Goal: Task Accomplishment & Management: Use online tool/utility

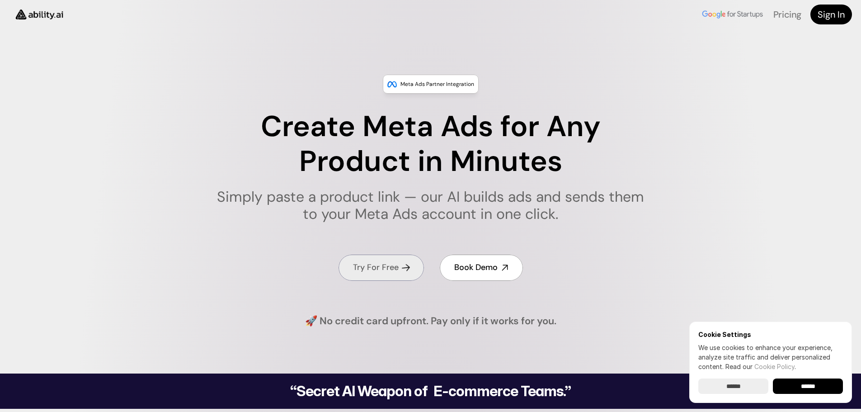
click at [396, 266] on h4 "Try For Free" at bounding box center [376, 267] width 46 height 11
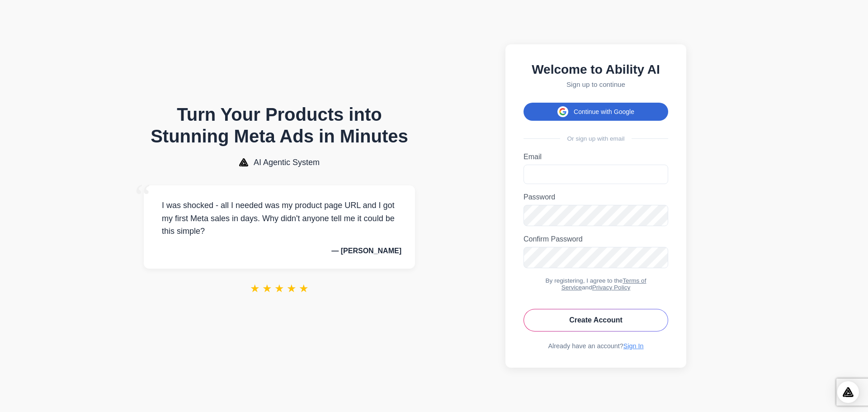
click at [598, 103] on button "Continue with Google" at bounding box center [595, 112] width 145 height 18
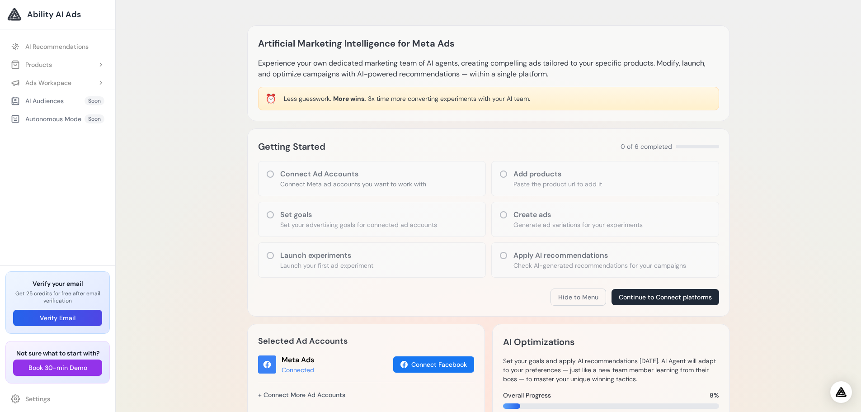
click at [278, 178] on div "Connect Ad Accounts Connect Meta ad accounts you want to work with" at bounding box center [372, 178] width 228 height 35
click at [67, 66] on button "Products" at bounding box center [57, 64] width 104 height 16
click at [56, 80] on link "Add Product" at bounding box center [61, 83] width 95 height 16
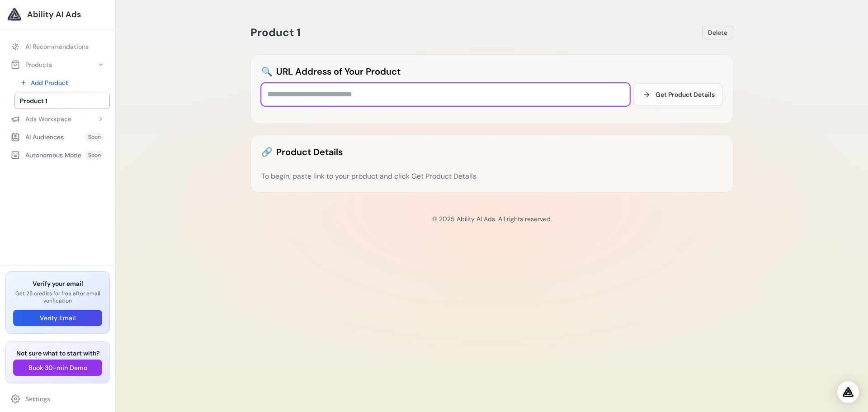
click at [359, 101] on input "text" at bounding box center [445, 94] width 368 height 23
paste input "**********"
type input "**********"
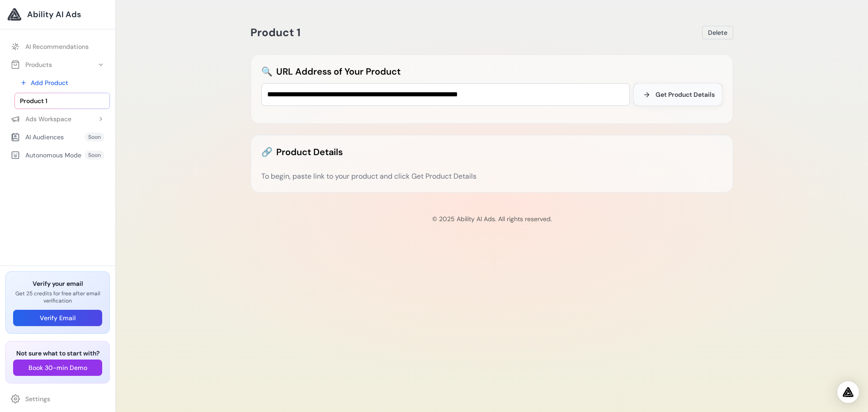
click at [701, 94] on span "Get Product Details" at bounding box center [684, 94] width 59 height 9
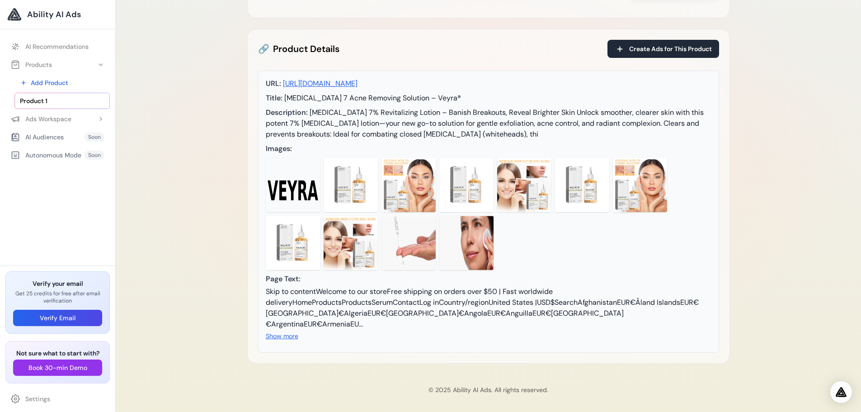
scroll to position [75, 0]
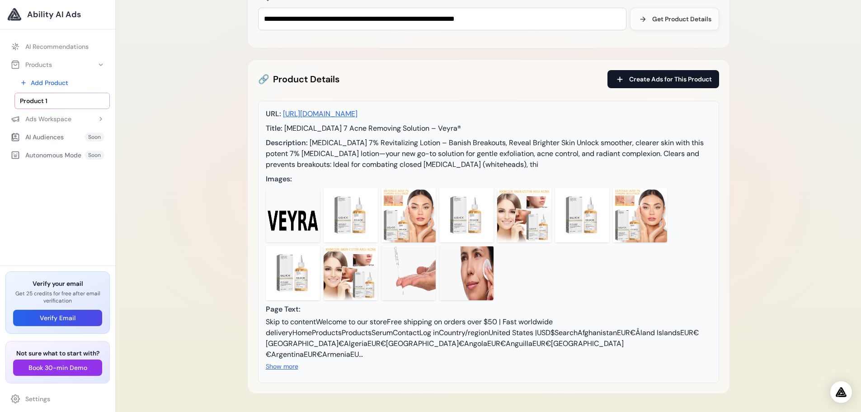
click at [637, 82] on span "Create Ads for This Product" at bounding box center [670, 79] width 83 height 9
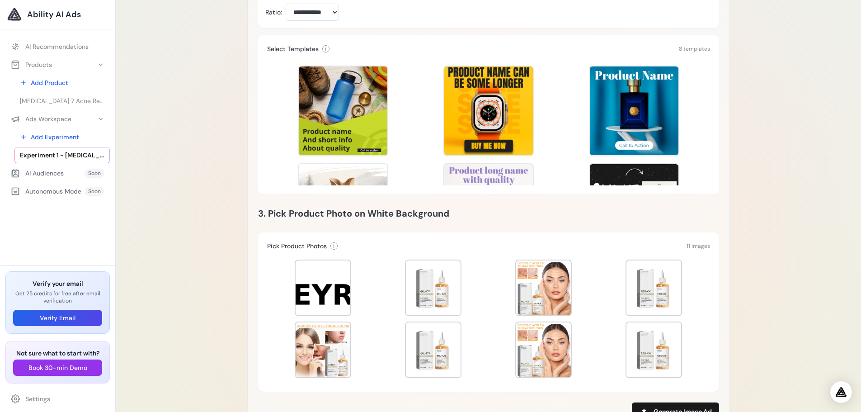
scroll to position [271, 0]
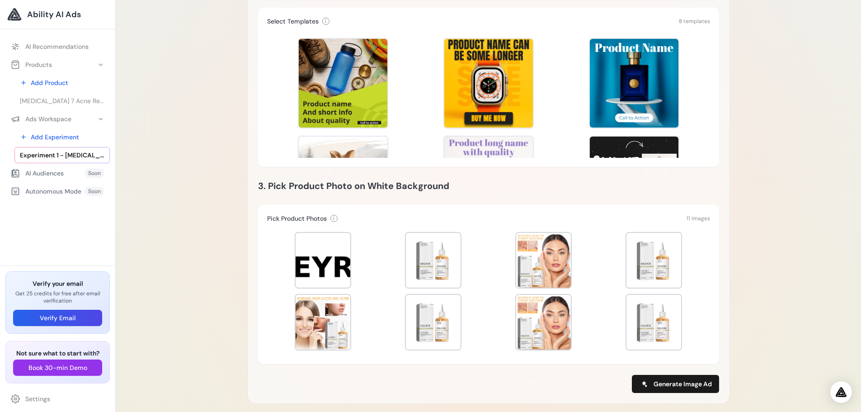
drag, startPoint x: 712, startPoint y: 66, endPoint x: 709, endPoint y: 123, distance: 57.0
click at [709, 123] on div "Select Templates i Select one template to use for image generation (required) 8…" at bounding box center [488, 87] width 461 height 159
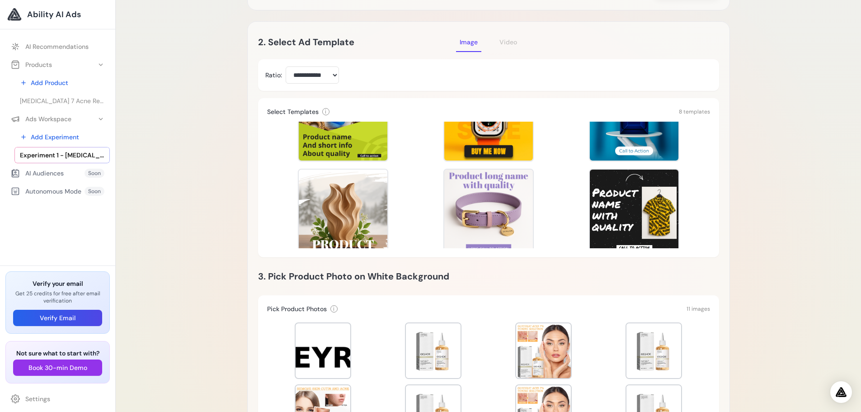
scroll to position [0, 0]
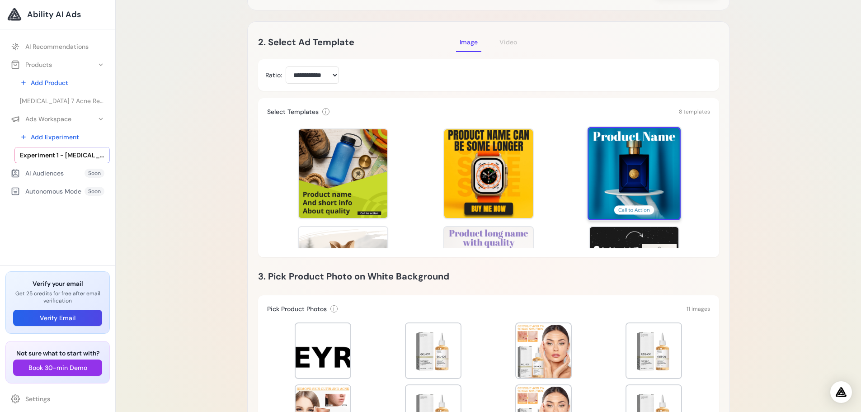
click at [645, 182] on div at bounding box center [634, 173] width 93 height 93
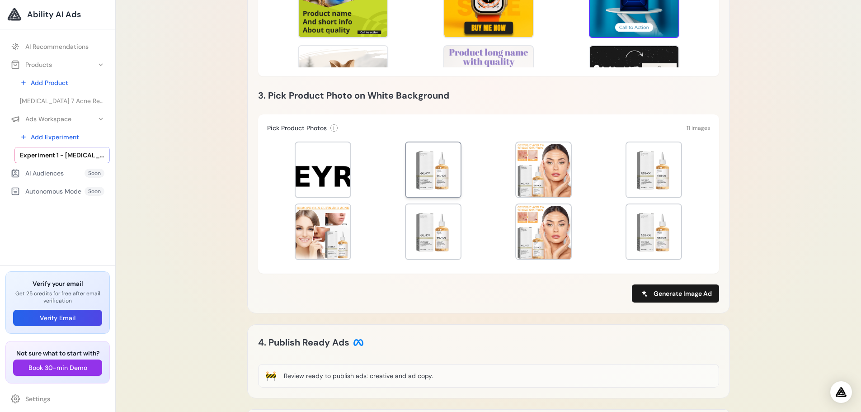
click at [438, 183] on div at bounding box center [433, 169] width 55 height 55
click at [431, 192] on div at bounding box center [433, 169] width 55 height 55
click at [436, 171] on div at bounding box center [433, 169] width 56 height 56
click at [438, 167] on div at bounding box center [433, 169] width 55 height 55
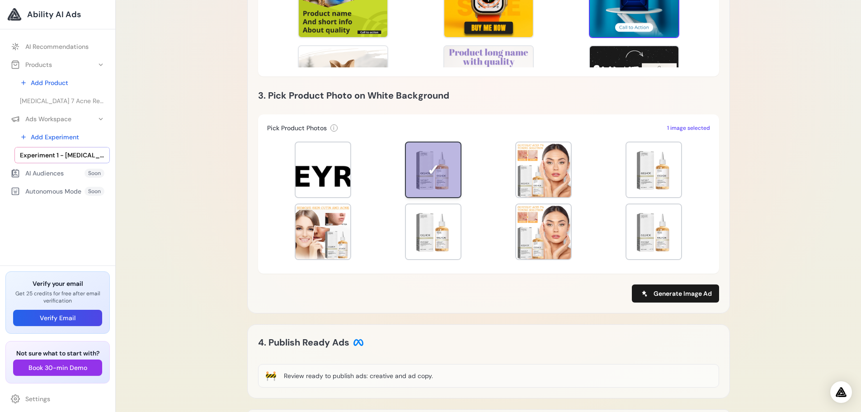
click at [438, 167] on div at bounding box center [433, 169] width 55 height 55
drag, startPoint x: 548, startPoint y: 167, endPoint x: 543, endPoint y: 170, distance: 5.9
click at [548, 167] on div at bounding box center [543, 169] width 55 height 55
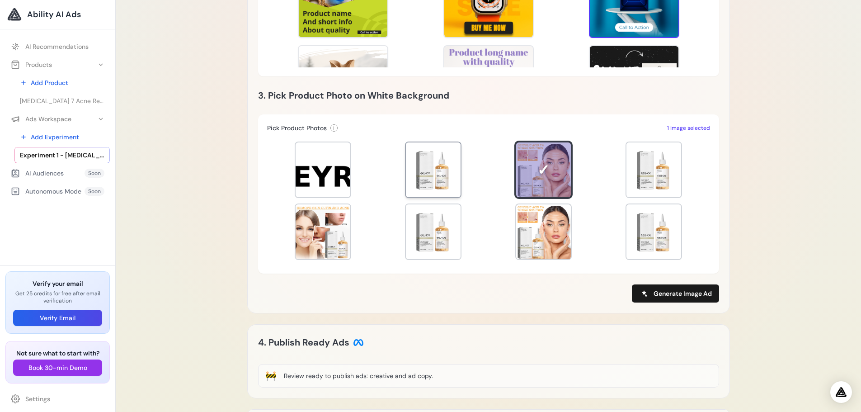
click at [428, 184] on div at bounding box center [433, 169] width 55 height 55
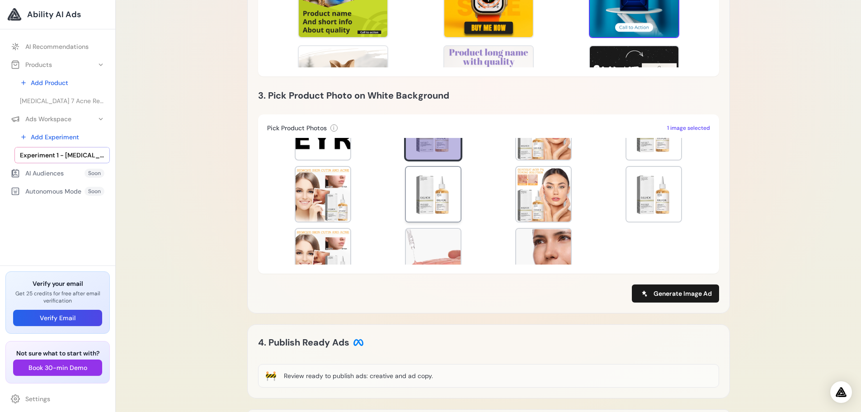
scroll to position [45, 0]
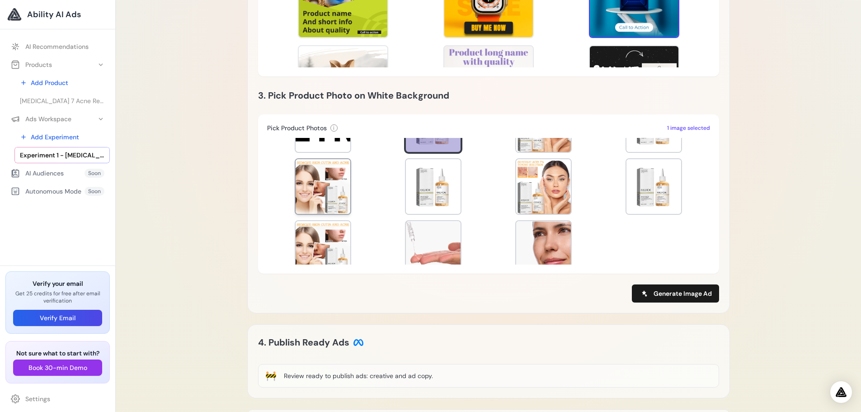
click at [333, 202] on div at bounding box center [323, 186] width 55 height 55
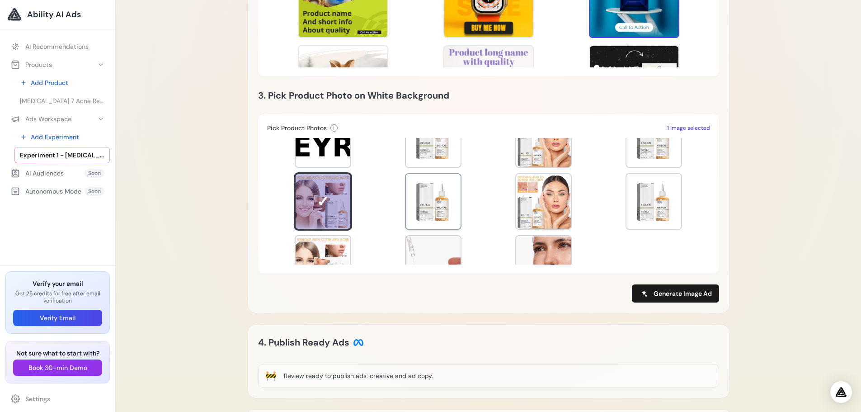
scroll to position [0, 0]
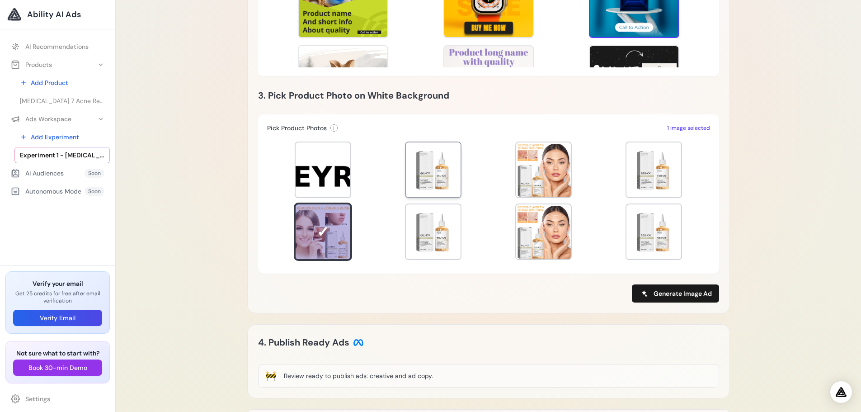
click at [433, 183] on div at bounding box center [433, 169] width 55 height 55
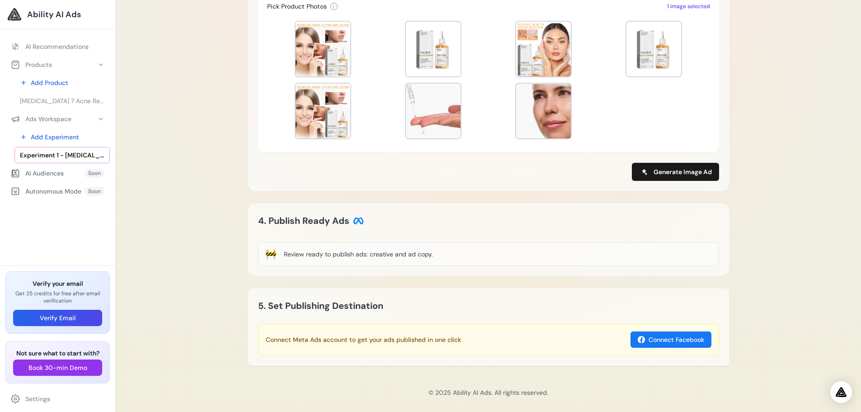
scroll to position [490, 0]
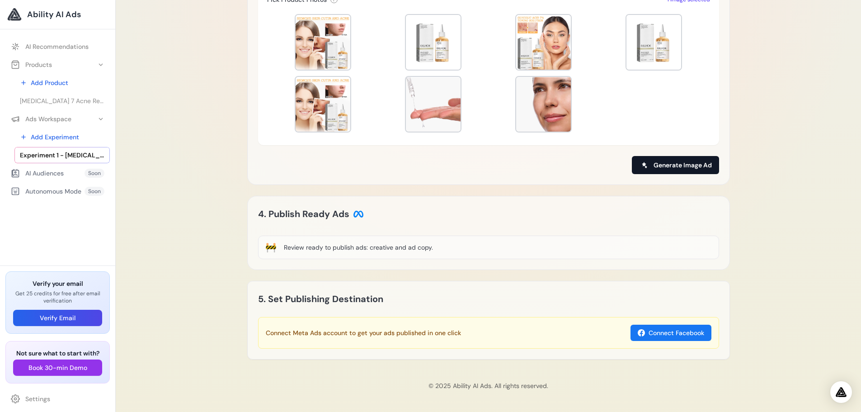
click at [660, 163] on span "Generate Image Ad" at bounding box center [683, 164] width 58 height 9
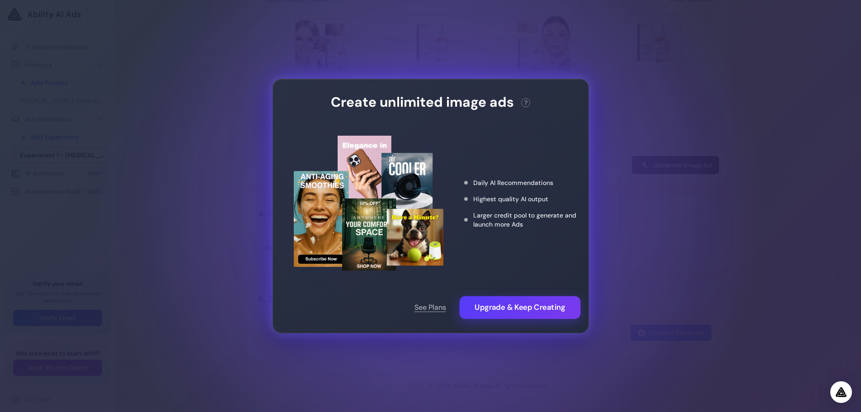
click at [497, 315] on button "Upgrade & Keep Creating" at bounding box center [519, 307] width 121 height 23
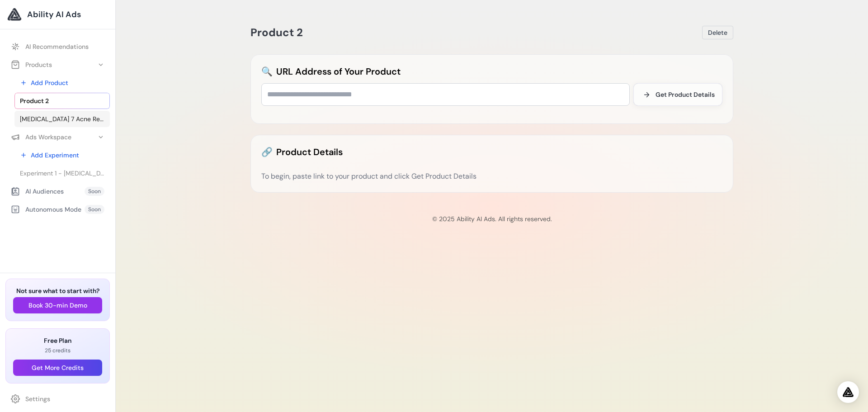
click at [53, 114] on link "[MEDICAL_DATA] 7 Acne Removing Solution – Veyra®" at bounding box center [61, 119] width 95 height 16
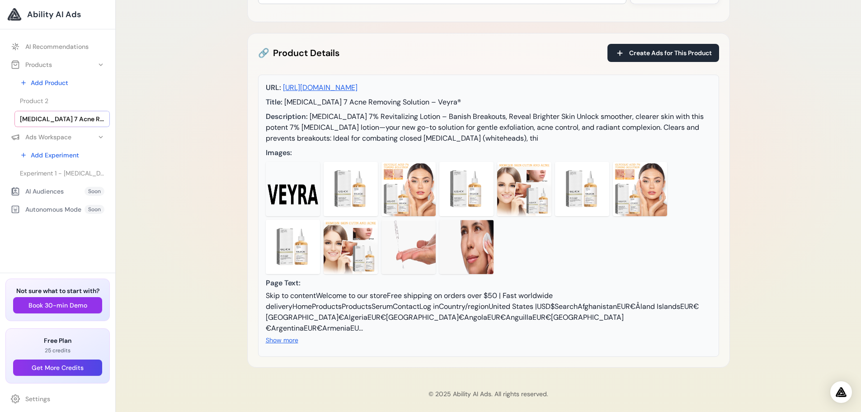
scroll to position [121, 0]
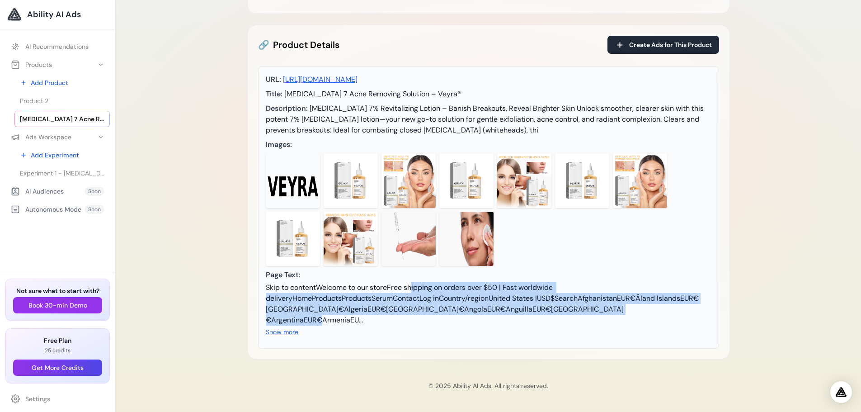
drag, startPoint x: 375, startPoint y: 286, endPoint x: 608, endPoint y: 304, distance: 233.9
click at [608, 304] on div "Skip to contentWelcome to our storeFree shipping on orders over $50 | Fast worl…" at bounding box center [489, 303] width 446 height 43
click at [607, 304] on div "Skip to contentWelcome to our storeFree shipping on orders over $50 | Fast worl…" at bounding box center [489, 303] width 446 height 43
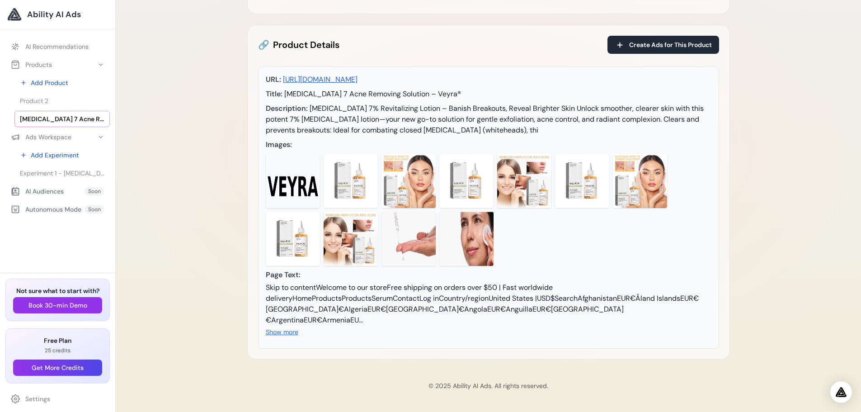
drag, startPoint x: 704, startPoint y: 309, endPoint x: 338, endPoint y: 315, distance: 366.2
click at [375, 295] on div "Skip to contentWelcome to our storeFree shipping on orders over $50 | Fast worl…" at bounding box center [489, 303] width 446 height 43
click at [291, 334] on button "Show more" at bounding box center [282, 331] width 33 height 9
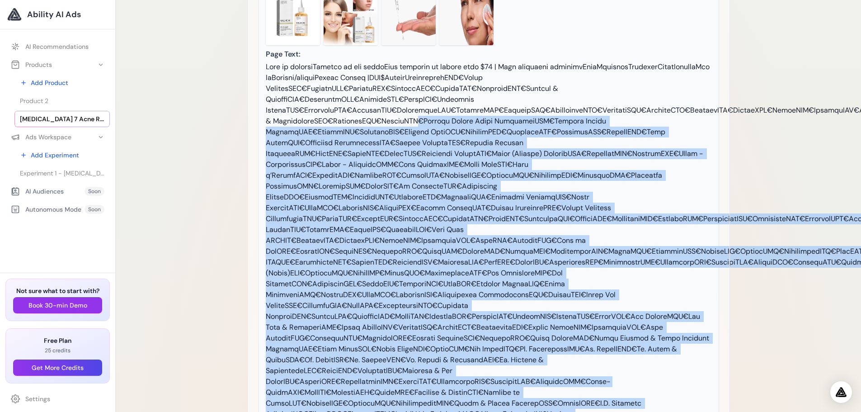
scroll to position [240, 0]
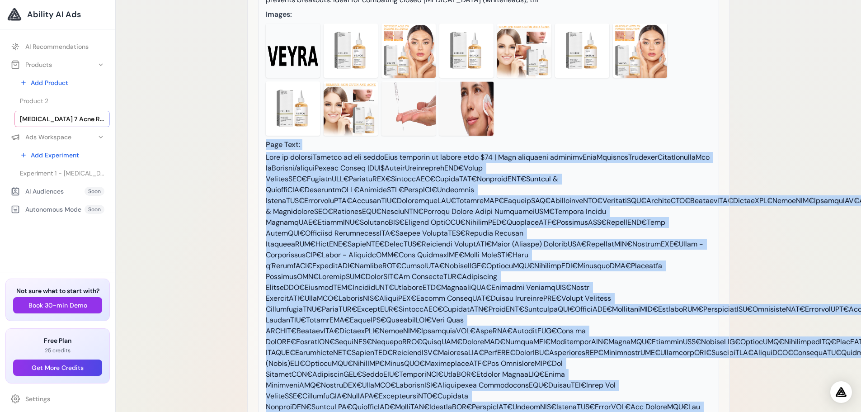
drag, startPoint x: 704, startPoint y: 316, endPoint x: 258, endPoint y: 149, distance: 476.4
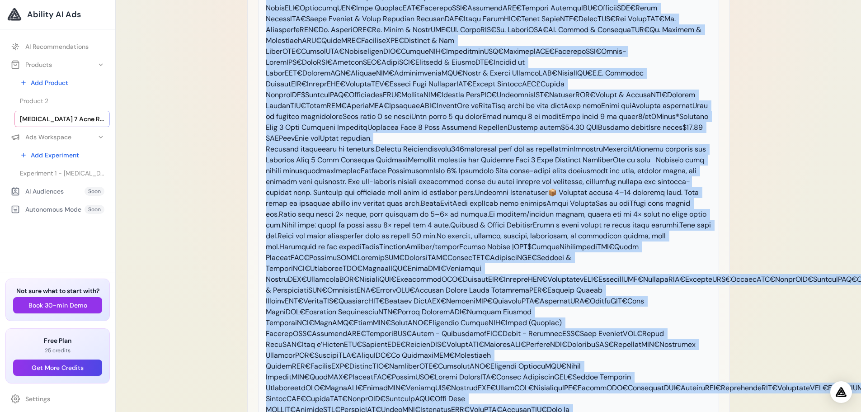
scroll to position [1325, 0]
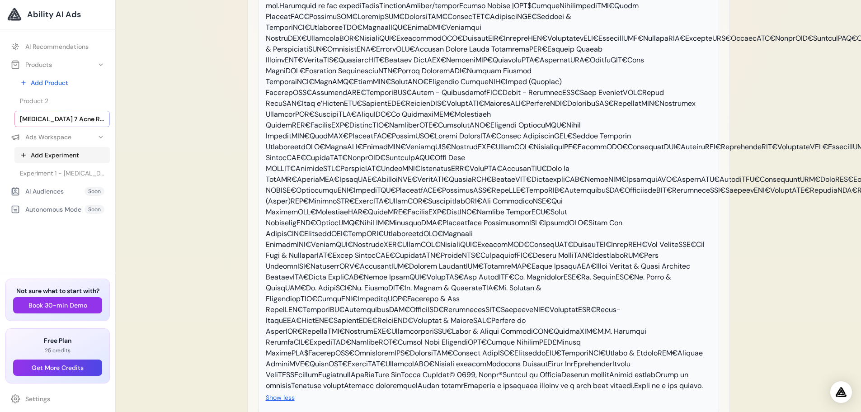
scroll to position [1234, 0]
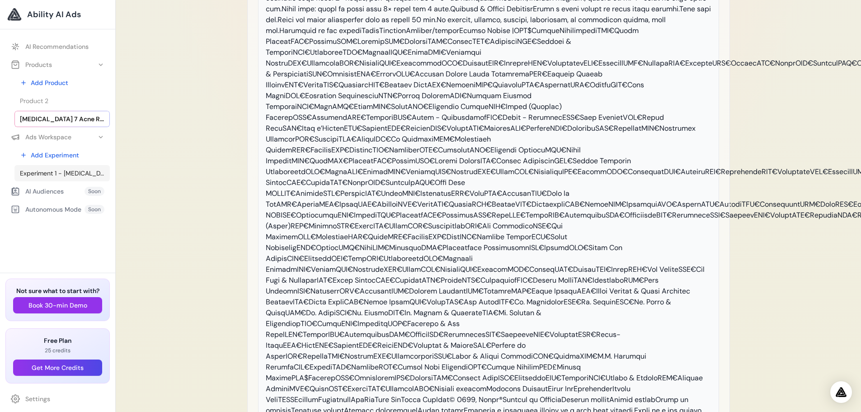
click at [52, 175] on span "Experiment 1 - [MEDICAL_DATA] 7 Acne Removing Solution – Veyra®" at bounding box center [62, 173] width 85 height 9
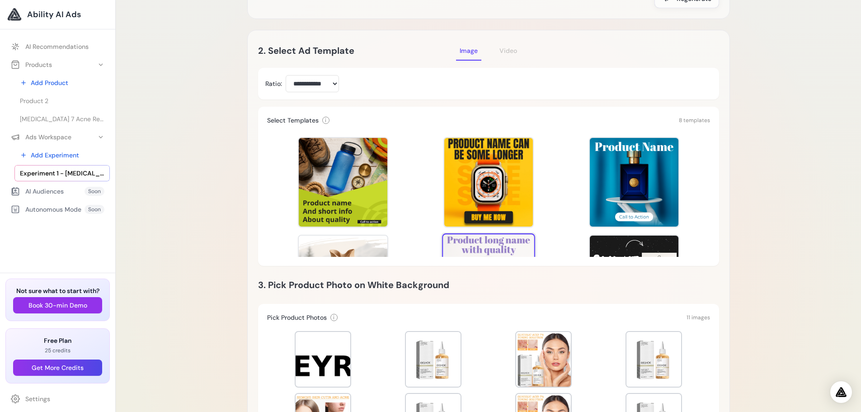
scroll to position [181, 0]
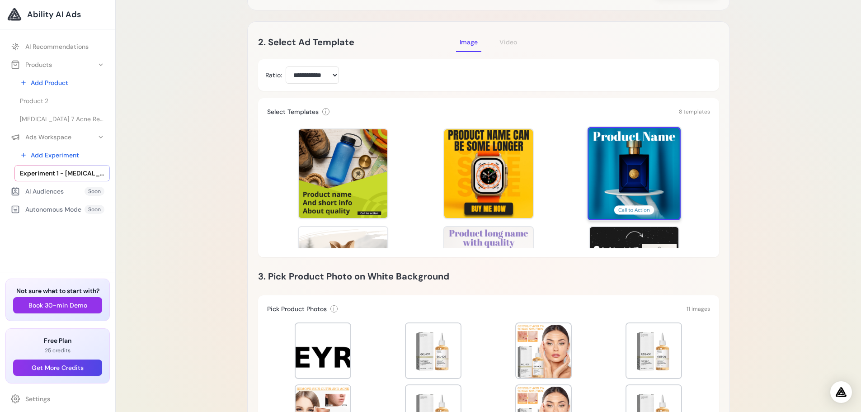
drag, startPoint x: 660, startPoint y: 146, endPoint x: 666, endPoint y: 149, distance: 6.7
click at [661, 146] on div at bounding box center [634, 173] width 93 height 93
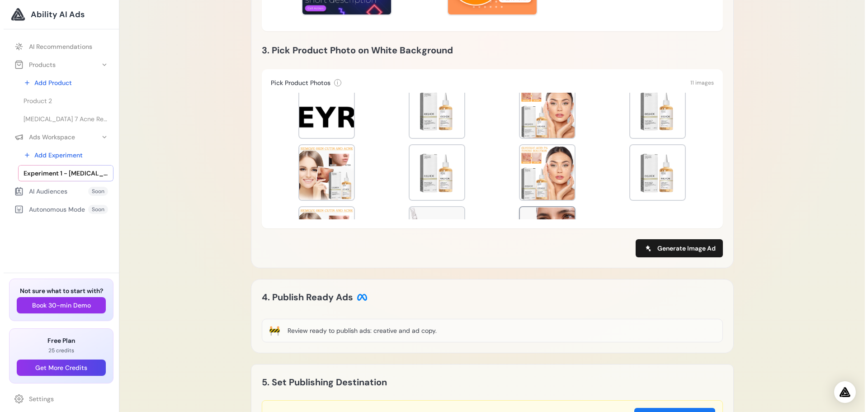
scroll to position [61, 0]
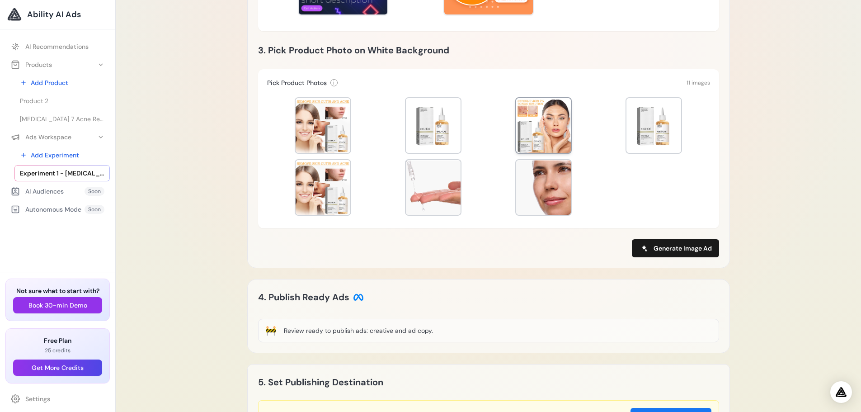
click at [532, 138] on div at bounding box center [543, 125] width 55 height 55
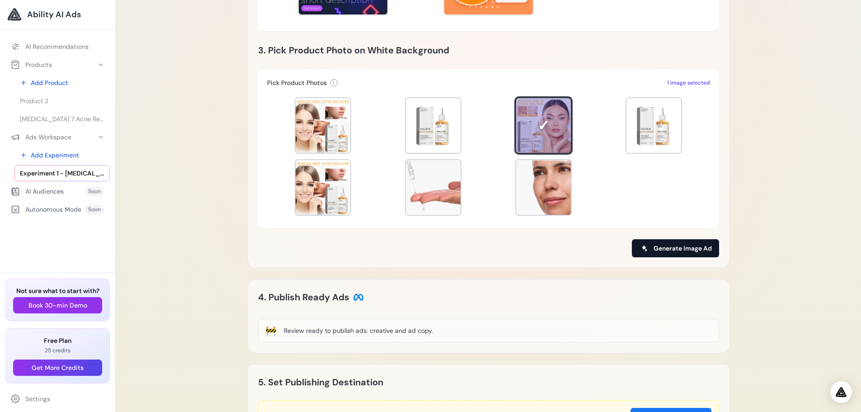
click at [682, 246] on span "Generate Image Ad" at bounding box center [683, 248] width 58 height 9
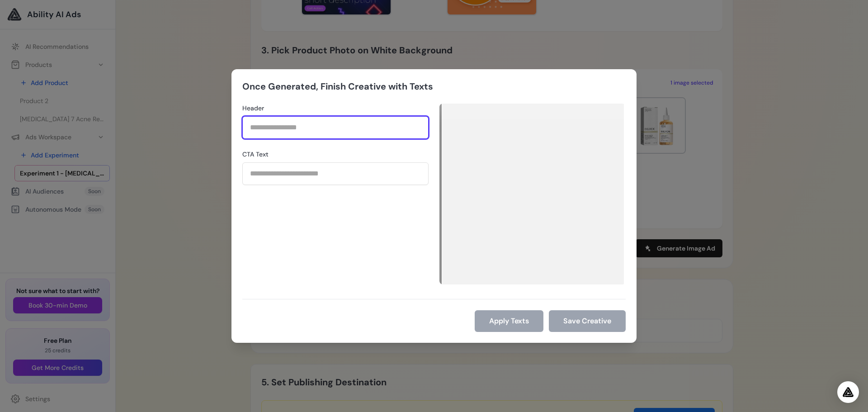
click at [306, 132] on input "Header" at bounding box center [335, 127] width 186 height 23
type input "***"
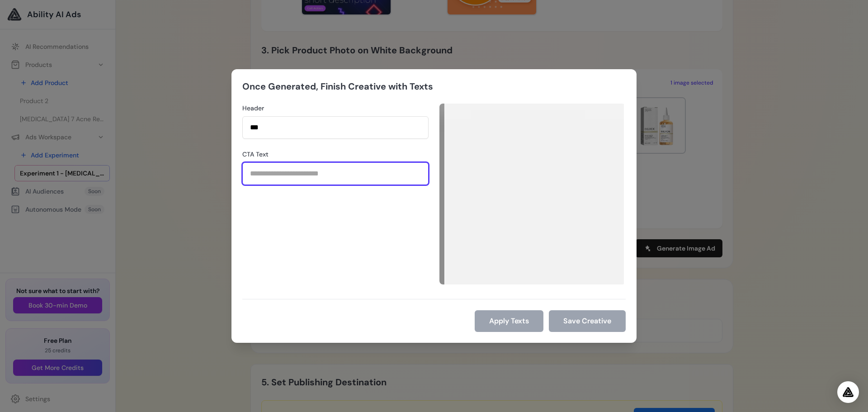
click at [284, 181] on input "CTA Text" at bounding box center [335, 173] width 186 height 23
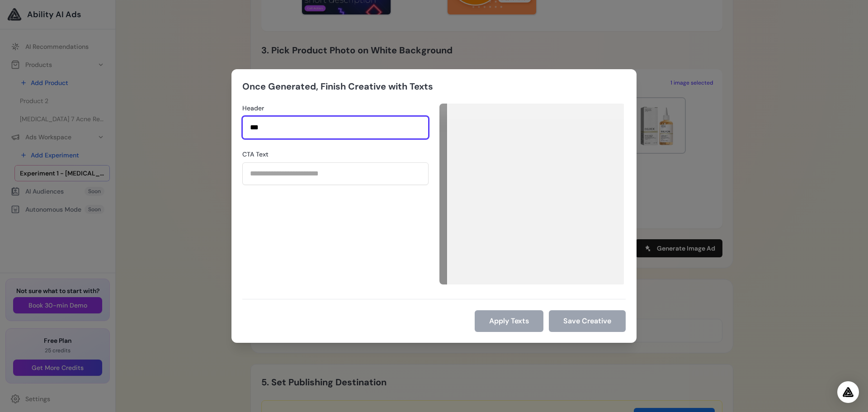
drag, startPoint x: 288, startPoint y: 126, endPoint x: 209, endPoint y: 123, distance: 79.1
click at [209, 123] on div "Once Generated, Finish Creative with Texts Header *** CTA Text Apply Texts Save…" at bounding box center [434, 206] width 868 height 412
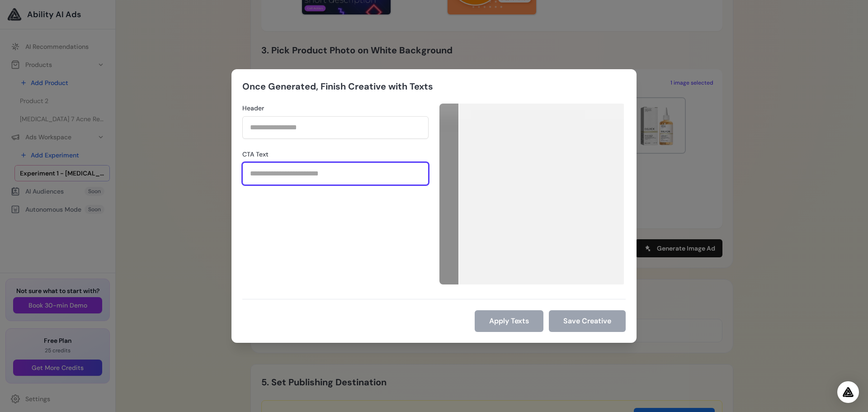
click at [301, 175] on input "CTA Text" at bounding box center [335, 173] width 186 height 23
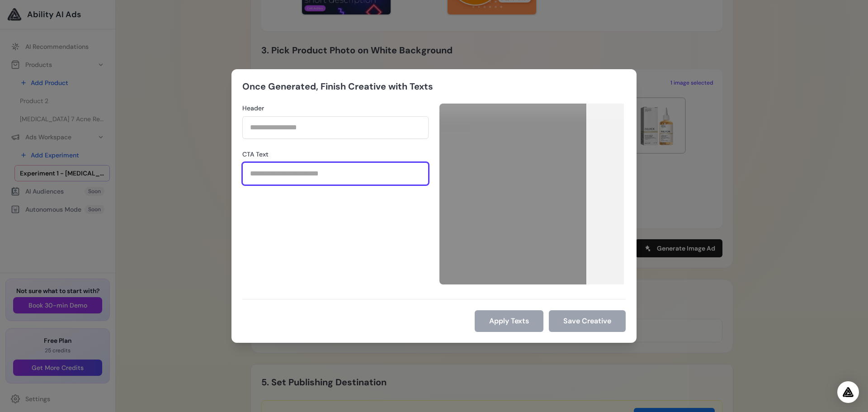
paste input "**********"
drag, startPoint x: 304, startPoint y: 178, endPoint x: 179, endPoint y: 179, distance: 124.3
click at [179, 179] on div "**********" at bounding box center [434, 206] width 868 height 412
click at [317, 177] on input "**********" at bounding box center [335, 173] width 186 height 23
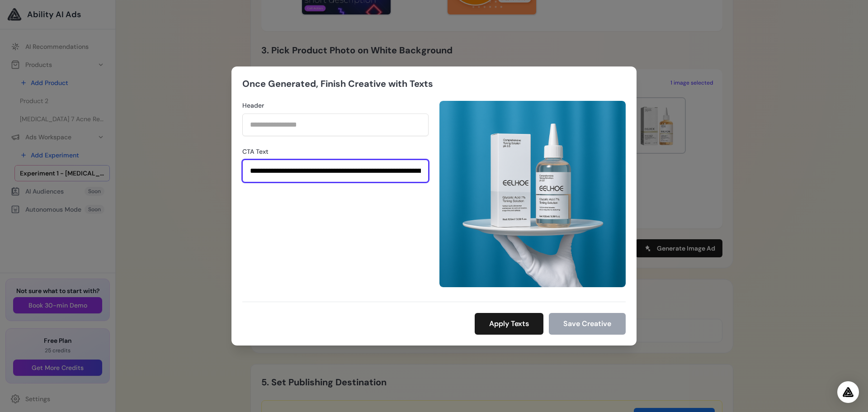
click at [323, 177] on input "**********" at bounding box center [335, 171] width 186 height 23
type input "**********"
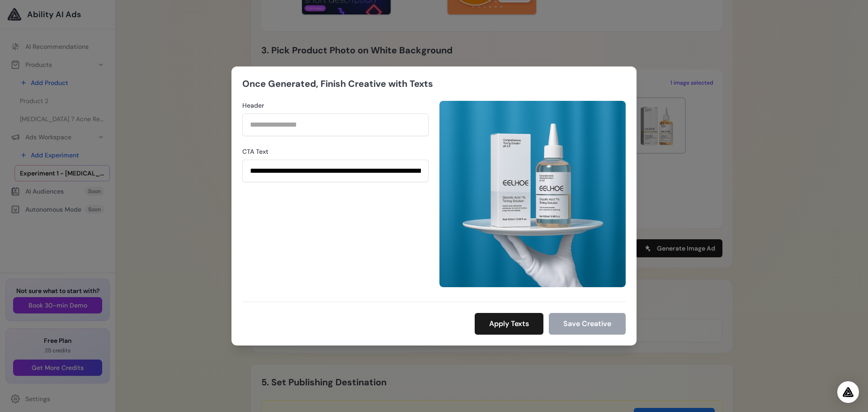
click at [336, 207] on div "**********" at bounding box center [335, 194] width 186 height 186
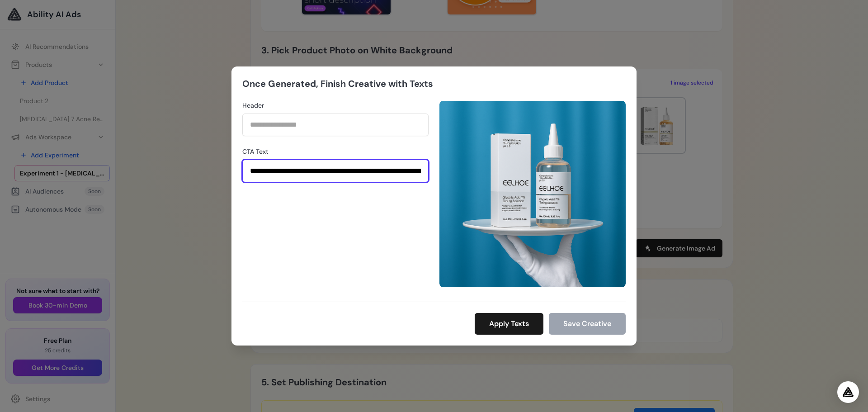
click at [339, 170] on input "**********" at bounding box center [335, 171] width 186 height 23
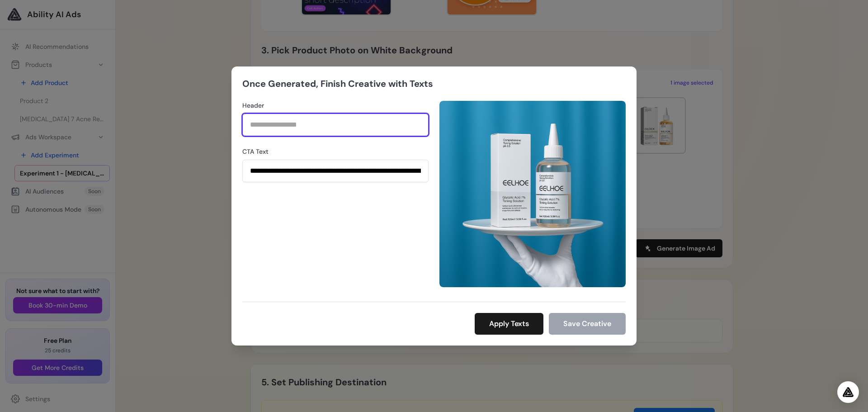
click at [304, 130] on input "Header" at bounding box center [335, 124] width 186 height 23
drag, startPoint x: 278, startPoint y: 129, endPoint x: 278, endPoint y: 151, distance: 22.2
click at [258, 129] on input "*" at bounding box center [335, 124] width 186 height 23
type input "*"
drag, startPoint x: 508, startPoint y: 269, endPoint x: 513, endPoint y: 265, distance: 6.4
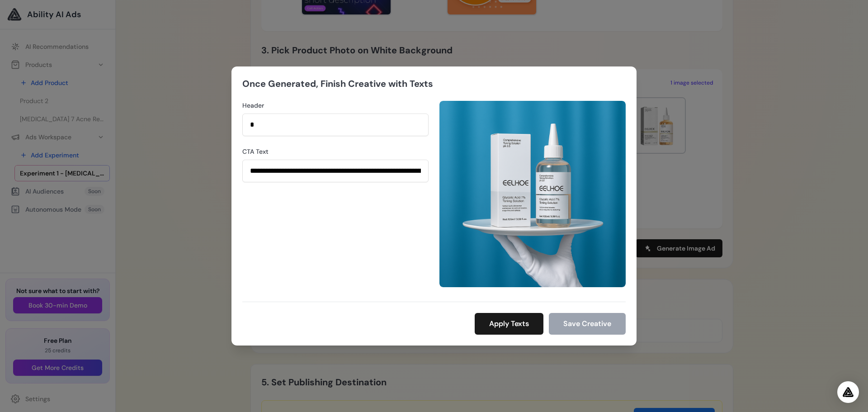
click at [509, 269] on img at bounding box center [532, 194] width 186 height 186
